Goal: Task Accomplishment & Management: Manage account settings

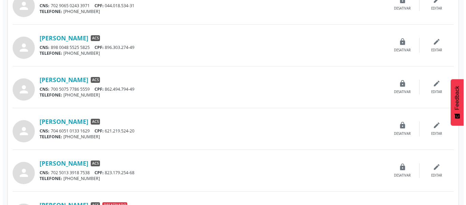
scroll to position [228, 0]
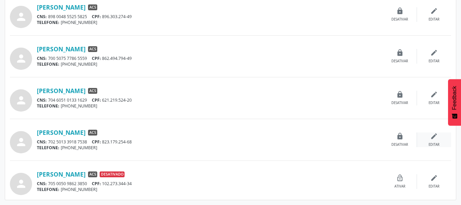
click at [435, 141] on div "edit Editar" at bounding box center [434, 139] width 34 height 15
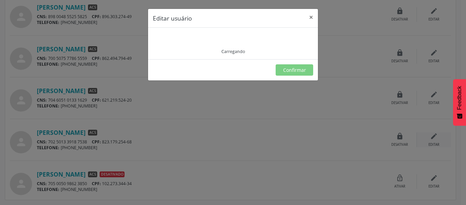
type input "**********"
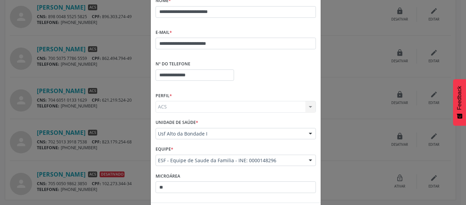
scroll to position [96, 0]
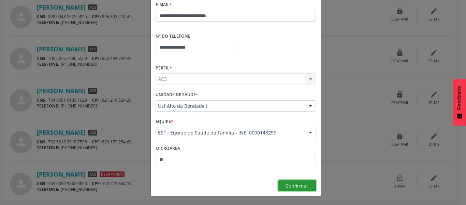
click at [296, 185] on span "Confirmar" at bounding box center [297, 185] width 23 height 6
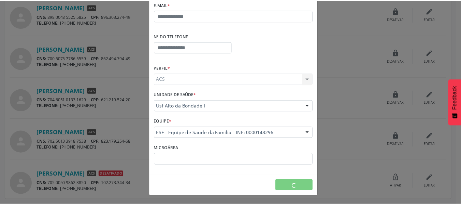
scroll to position [0, 0]
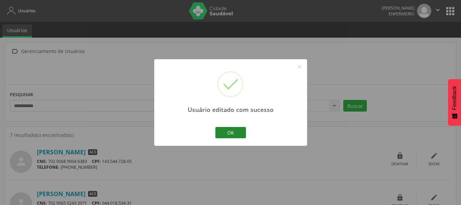
click at [242, 130] on button "OK" at bounding box center [230, 133] width 31 height 12
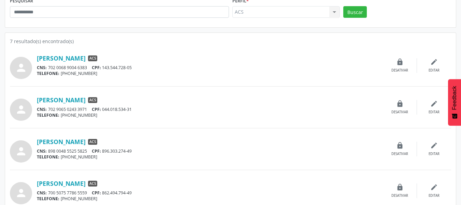
scroll to position [91, 0]
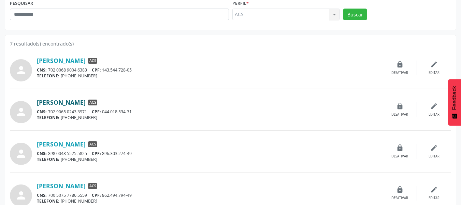
click at [86, 104] on link "[PERSON_NAME]" at bounding box center [61, 102] width 49 height 8
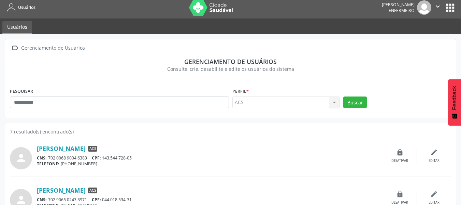
scroll to position [0, 0]
